Goal: Transaction & Acquisition: Purchase product/service

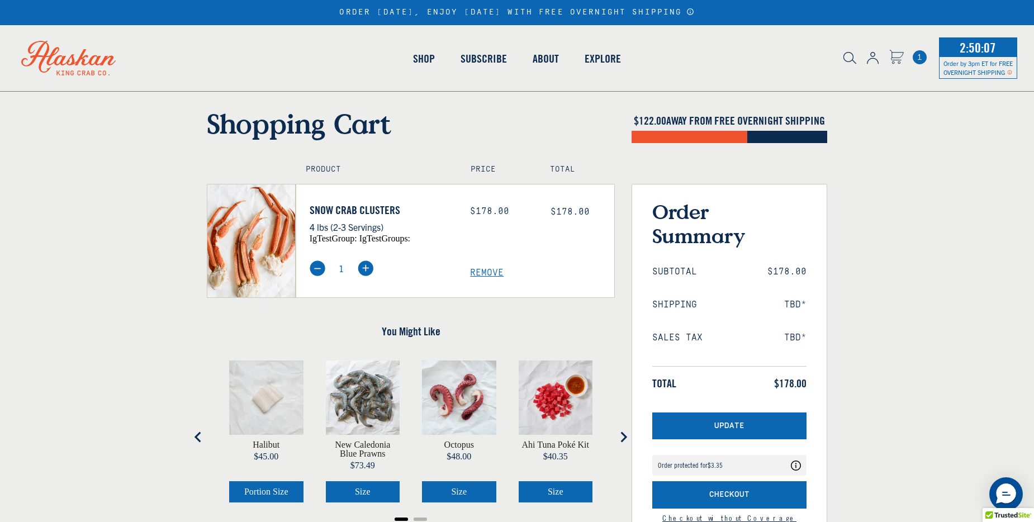
click at [718, 422] on span "Update" at bounding box center [729, 427] width 30 height 10
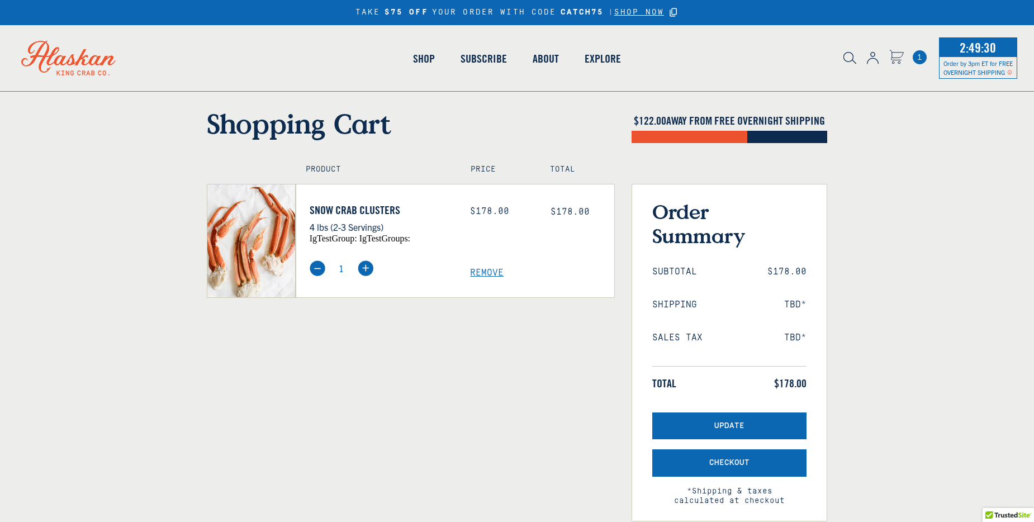
click at [919, 59] on span "1" at bounding box center [920, 57] width 14 height 14
